Goal: Task Accomplishment & Management: Complete application form

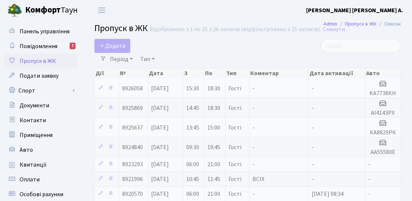
select select "25"
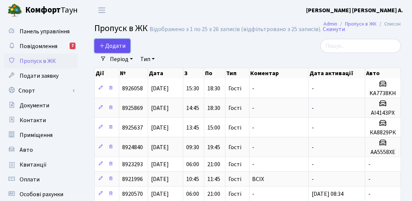
click at [129, 50] on link "Додати" at bounding box center [112, 46] width 36 height 14
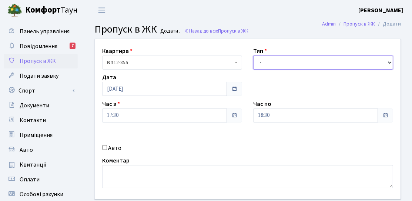
click at [284, 62] on select "- Доставка Таксі Гості Сервіс" at bounding box center [323, 63] width 140 height 14
select select "3"
click at [253, 56] on select "- Доставка Таксі Гості Сервіс" at bounding box center [323, 63] width 140 height 14
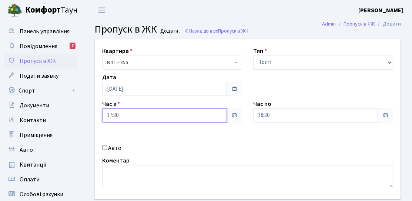
click at [149, 122] on input "17:30" at bounding box center [164, 116] width 125 height 14
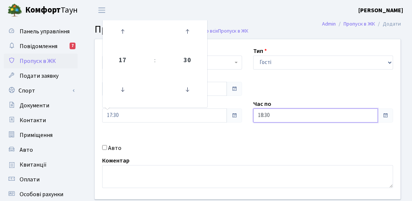
click at [309, 114] on input "18:30" at bounding box center [315, 116] width 125 height 14
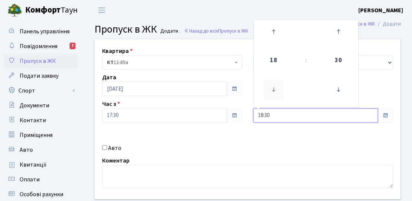
click at [274, 90] on icon at bounding box center [274, 90] width 20 height 20
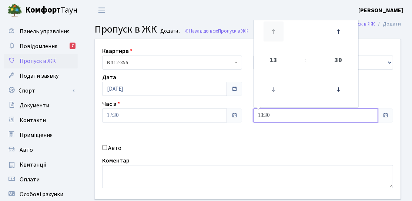
click at [278, 36] on icon at bounding box center [274, 31] width 20 height 20
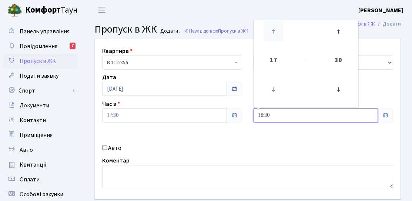
click at [278, 36] on icon at bounding box center [274, 31] width 20 height 20
click at [274, 92] on icon at bounding box center [274, 90] width 20 height 20
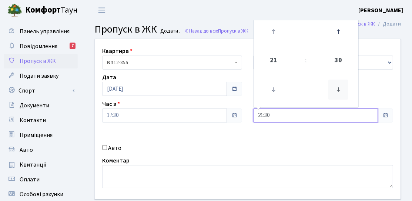
click at [336, 86] on icon at bounding box center [339, 90] width 20 height 20
type input "21:00"
click at [269, 151] on div "Квартира <b>КТ</b>&nbsp;&nbsp;&nbsp;&nbsp;12-85а КТ 12-85а Тип - Доставка Таксі…" at bounding box center [247, 119] width 317 height 160
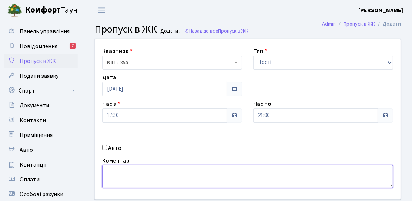
click at [115, 176] on textarea at bounding box center [247, 176] width 291 height 23
paste textarea "КА 8890РС"
type textarea "КА 8890РС"
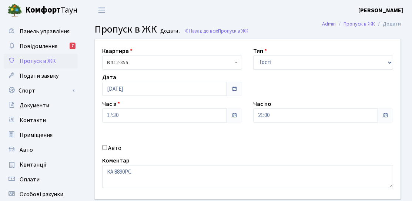
click at [106, 148] on input "Авто" at bounding box center [104, 147] width 5 height 5
checkbox input "true"
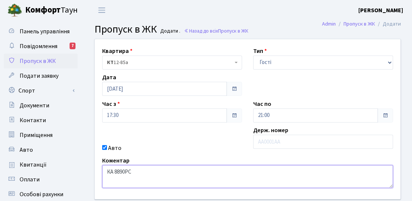
drag, startPoint x: 137, startPoint y: 177, endPoint x: 95, endPoint y: 172, distance: 42.5
click at [95, 172] on div "Квартира <b>КТ</b>&nbsp;&nbsp;&nbsp;&nbsp;12-85а КТ 12-85а Тип - Доставка Таксі…" at bounding box center [247, 119] width 317 height 160
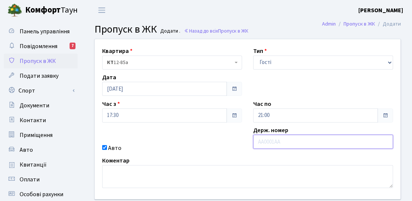
click at [279, 139] on input "text" at bounding box center [323, 142] width 140 height 14
paste input "КА 8890Р"
click at [267, 144] on input "КА 8890Р" at bounding box center [323, 142] width 140 height 14
click at [265, 143] on input "КА 8890Р" at bounding box center [323, 142] width 140 height 14
type input "КА8890Р"
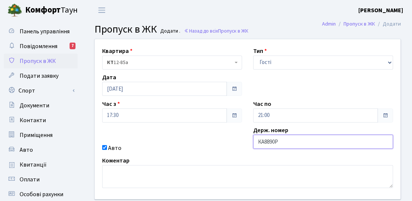
drag, startPoint x: 288, startPoint y: 141, endPoint x: 225, endPoint y: 142, distance: 63.0
click at [225, 142] on div "Квартира <b>КТ</b>&nbsp;&nbsp;&nbsp;&nbsp;12-85а КТ 12-85а Тип - Доставка Таксі…" at bounding box center [247, 119] width 317 height 160
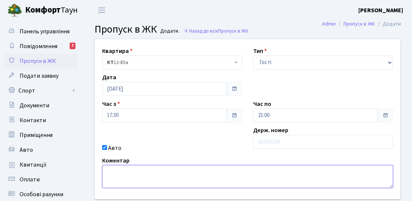
click at [159, 179] on textarea at bounding box center [247, 176] width 291 height 23
paste textarea "КА 8890РС"
click at [114, 172] on textarea "КА 8890РС" at bounding box center [247, 176] width 291 height 23
type textarea "КА8890РС"
drag, startPoint x: 158, startPoint y: 170, endPoint x: 75, endPoint y: 172, distance: 83.4
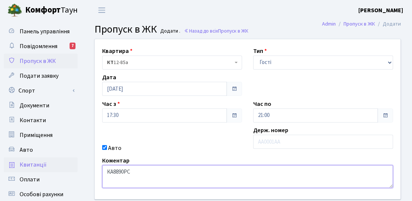
click at [75, 172] on div "Панель управління Повідомлення 7 Пропуск в ЖК Подати заявку Спорт Бронювання Ск…" at bounding box center [206, 167] width 412 height 295
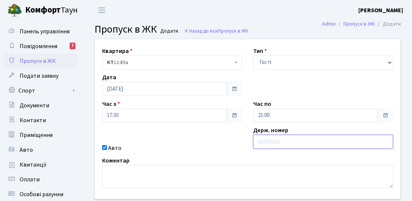
click at [274, 144] on input "text" at bounding box center [323, 142] width 140 height 14
paste input "КА8890РС"
type input "КА8890РС"
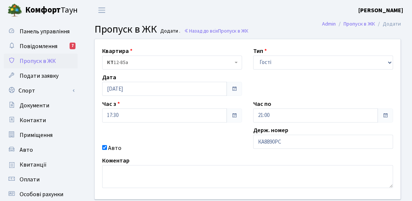
click at [233, 132] on div "Квартира <b>КТ</b>&nbsp;&nbsp;&nbsp;&nbsp;12-85а КТ 12-85а Тип - Доставка Таксі…" at bounding box center [247, 119] width 317 height 160
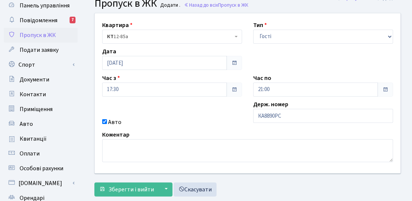
scroll to position [37, 0]
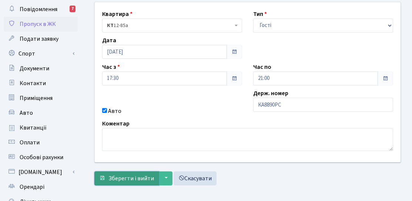
click at [122, 177] on span "Зберегти і вийти" at bounding box center [132, 179] width 46 height 8
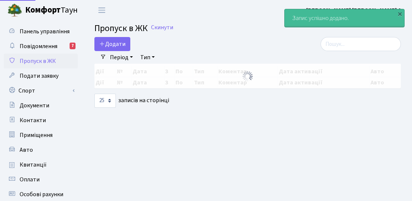
select select "25"
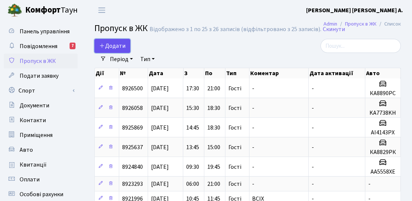
click at [114, 46] on span "Додати" at bounding box center [112, 46] width 26 height 8
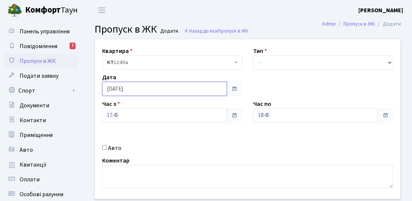
click at [134, 92] on input "[DATE]" at bounding box center [164, 89] width 125 height 14
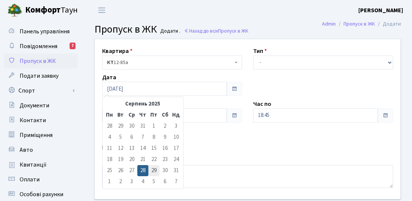
click at [152, 170] on td "29" at bounding box center [154, 170] width 11 height 11
type input "[DATE]"
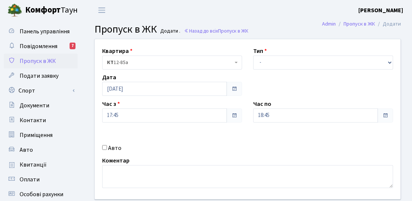
click at [315, 71] on div "Квартира <b>КТ</b>&nbsp;&nbsp;&nbsp;&nbsp;12-85а КТ 12-85а Тип - Доставка Таксі…" at bounding box center [247, 119] width 317 height 160
drag, startPoint x: 307, startPoint y: 61, endPoint x: 301, endPoint y: 68, distance: 9.2
click at [307, 61] on select "- Доставка Таксі Гості Сервіс" at bounding box center [323, 63] width 140 height 14
select select "3"
click at [253, 56] on select "- Доставка Таксі Гості Сервіс" at bounding box center [323, 63] width 140 height 14
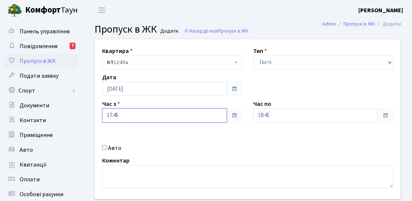
click at [153, 112] on input "17:45" at bounding box center [164, 116] width 125 height 14
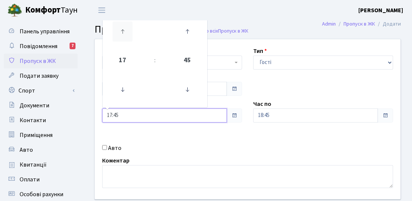
click at [113, 32] on icon at bounding box center [123, 31] width 20 height 20
click at [120, 94] on icon at bounding box center [123, 90] width 20 height 20
click at [121, 94] on icon at bounding box center [123, 90] width 20 height 20
click at [122, 93] on icon at bounding box center [123, 90] width 20 height 20
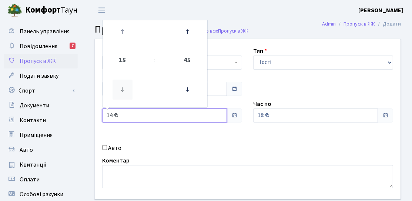
click at [122, 93] on icon at bounding box center [123, 90] width 20 height 20
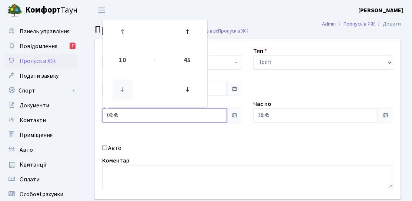
click at [122, 93] on icon at bounding box center [123, 90] width 20 height 20
type input "07:45"
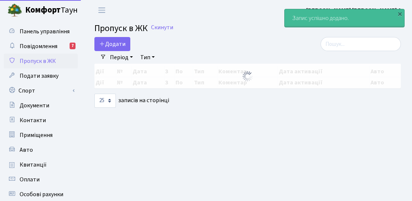
select select "25"
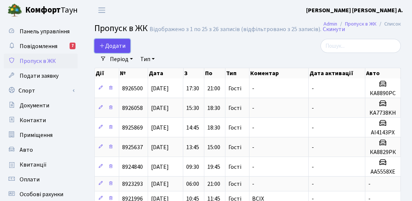
click at [121, 43] on span "Додати" at bounding box center [112, 46] width 26 height 8
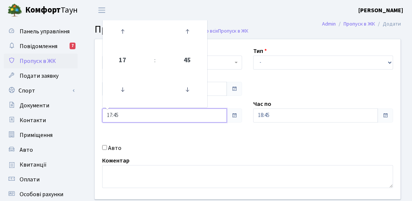
drag, startPoint x: 126, startPoint y: 116, endPoint x: 95, endPoint y: 114, distance: 30.8
click at [95, 114] on div "Квартира <b>КТ</b>&nbsp;&nbsp;&nbsp;&nbsp;12-85а КТ 12-85а Тип - Доставка Таксі…" at bounding box center [247, 119] width 317 height 160
type input "6"
type input "06:00"
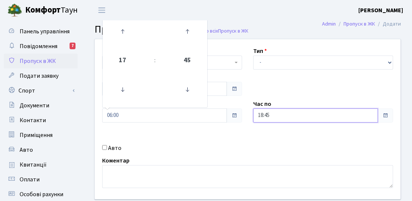
click at [317, 116] on input "18:45" at bounding box center [315, 116] width 125 height 14
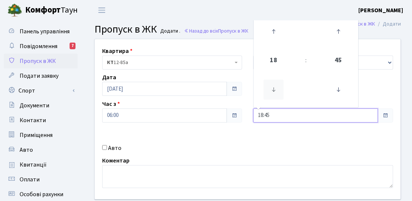
click at [273, 95] on icon at bounding box center [274, 90] width 20 height 20
click at [277, 39] on icon at bounding box center [274, 31] width 20 height 20
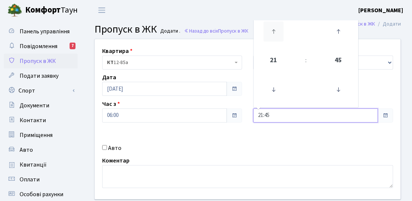
click at [277, 39] on icon at bounding box center [274, 31] width 20 height 20
click at [278, 89] on icon at bounding box center [274, 90] width 20 height 20
click at [330, 40] on icon at bounding box center [339, 31] width 20 height 20
click at [271, 45] on td at bounding box center [273, 32] width 37 height 32
click at [275, 86] on icon at bounding box center [274, 90] width 20 height 20
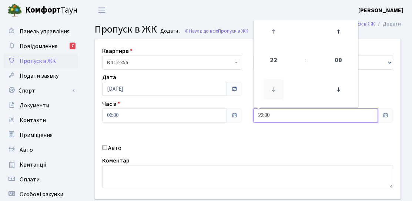
type input "21:00"
click at [302, 133] on div "Квартира <b>КТ</b>&nbsp;&nbsp;&nbsp;&nbsp;12-85а КТ 12-85а Тип - Доставка Таксі…" at bounding box center [247, 119] width 317 height 160
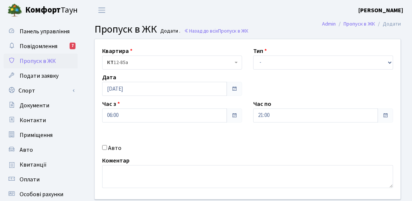
click at [116, 144] on label "Авто" at bounding box center [114, 148] width 13 height 9
click at [107, 145] on input "Авто" at bounding box center [104, 147] width 5 height 5
click at [114, 149] on label "Авто" at bounding box center [114, 148] width 13 height 9
click at [107, 149] on input "Авто" at bounding box center [104, 147] width 5 height 5
checkbox input "false"
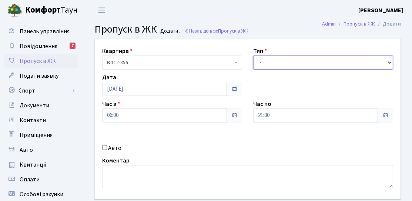
click at [336, 57] on select "- Доставка Таксі Гості Сервіс" at bounding box center [323, 63] width 140 height 14
select select "3"
click at [253, 56] on select "- Доставка Таксі Гості Сервіс" at bounding box center [323, 63] width 140 height 14
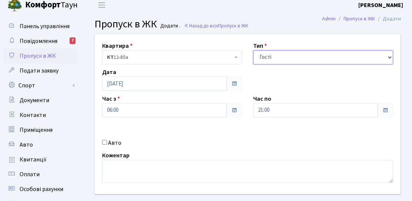
scroll to position [111, 0]
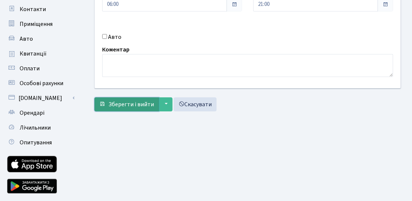
click at [137, 103] on span "Зберегти і вийти" at bounding box center [132, 104] width 46 height 8
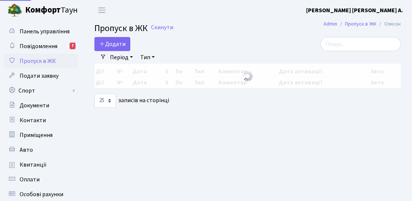
select select "25"
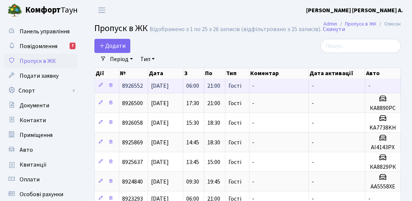
click at [144, 89] on td "8926552" at bounding box center [133, 86] width 29 height 14
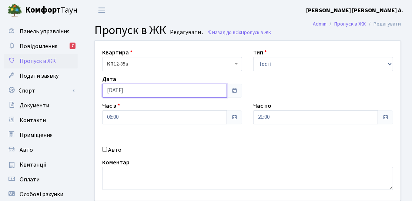
click at [135, 89] on input "[DATE]" at bounding box center [164, 91] width 125 height 14
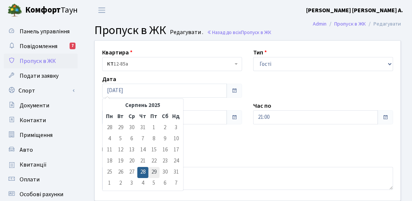
click at [154, 174] on td "29" at bounding box center [154, 172] width 11 height 11
type input "29.08.2025"
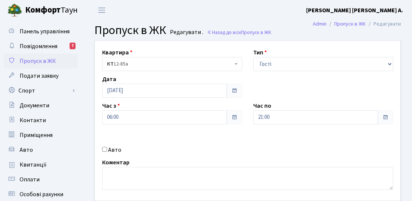
scroll to position [74, 0]
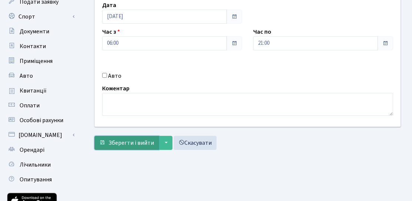
click at [141, 144] on span "Зберегти і вийти" at bounding box center [132, 143] width 46 height 8
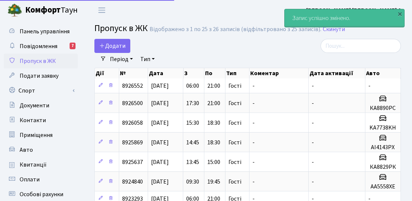
select select "25"
